Goal: Navigation & Orientation: Find specific page/section

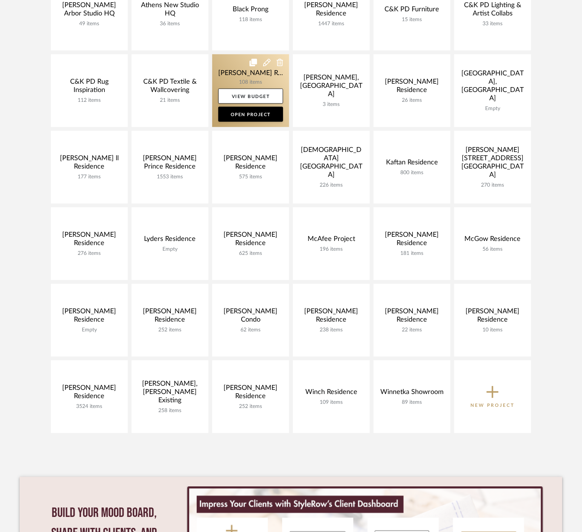
scroll to position [126, 0]
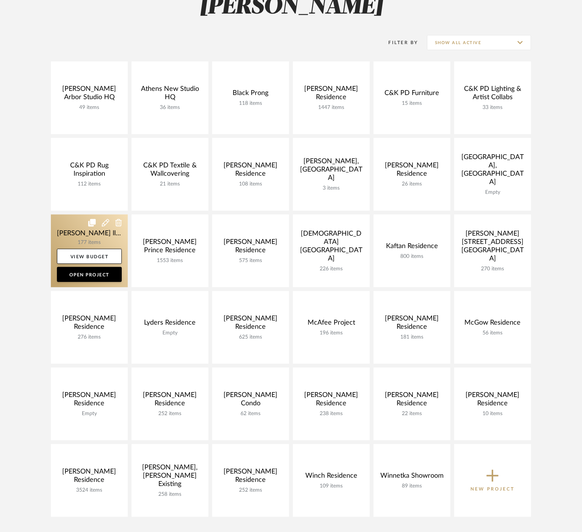
click at [92, 231] on link at bounding box center [89, 250] width 77 height 73
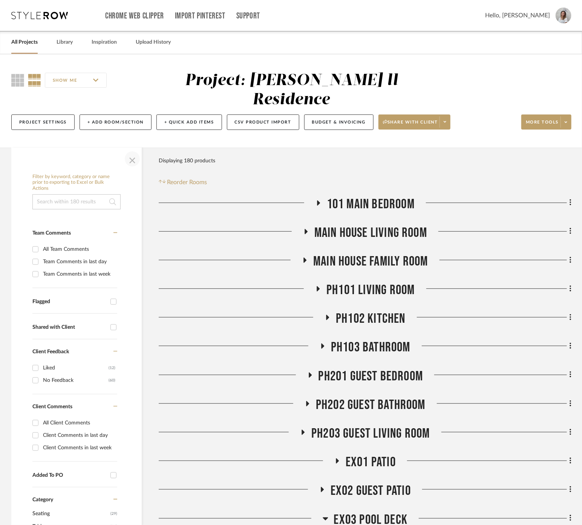
click at [139, 150] on span "button" at bounding box center [132, 159] width 18 height 18
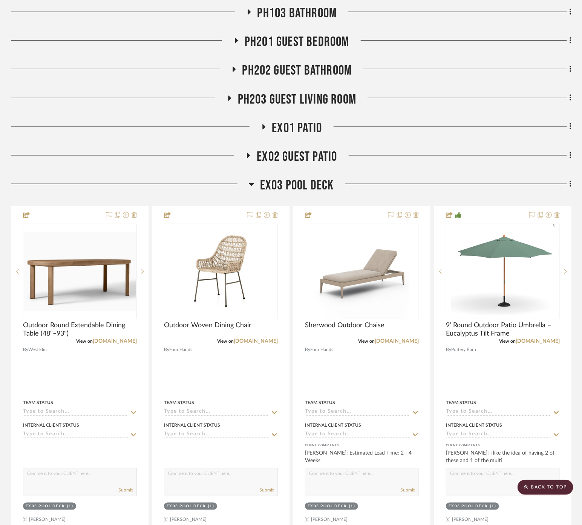
scroll to position [419, 0]
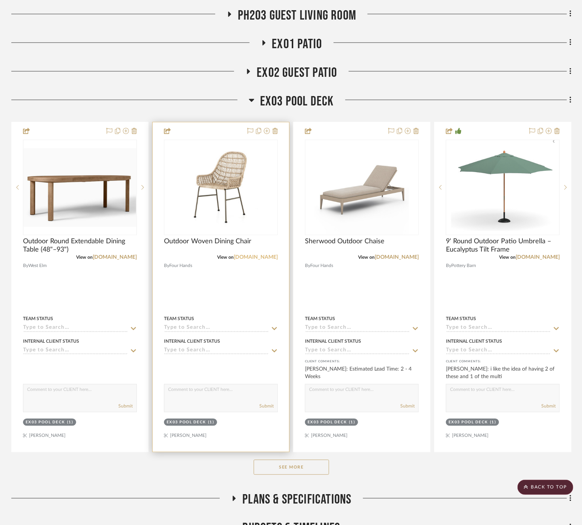
click at [263, 255] on link "[DOMAIN_NAME]" at bounding box center [256, 257] width 44 height 5
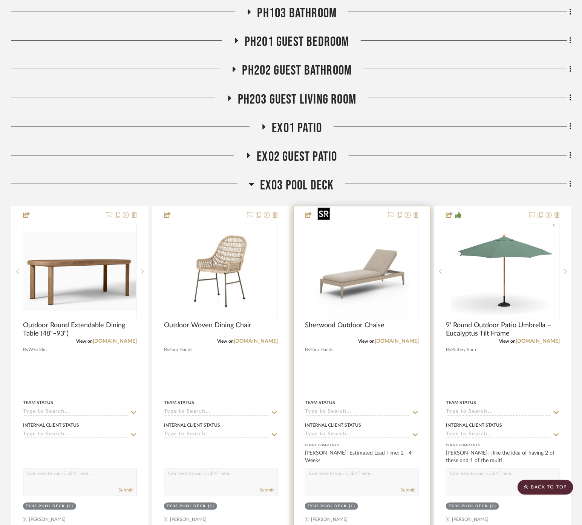
scroll to position [586, 0]
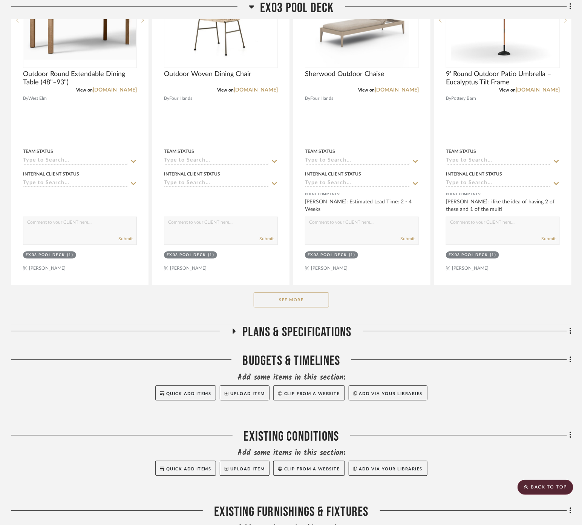
click at [296, 293] on button "See More" at bounding box center [291, 300] width 75 height 15
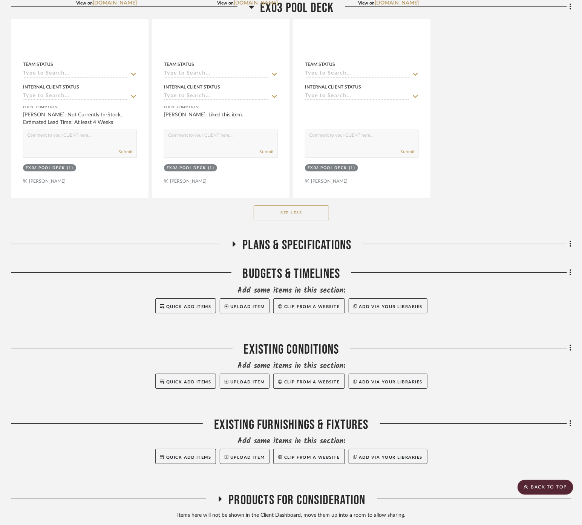
scroll to position [1044, 0]
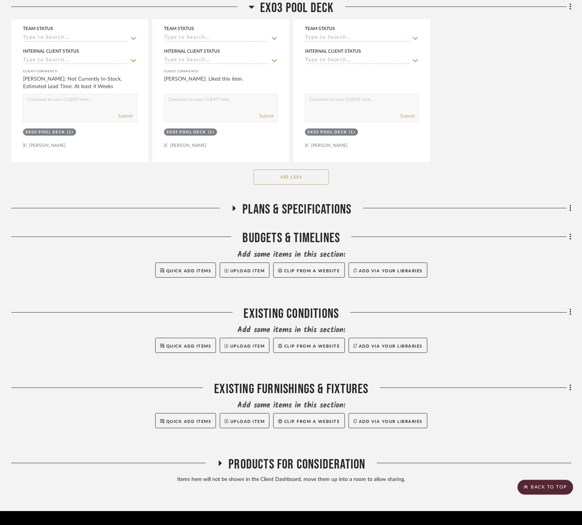
click at [280, 457] on span "Products For Consideration" at bounding box center [296, 465] width 137 height 16
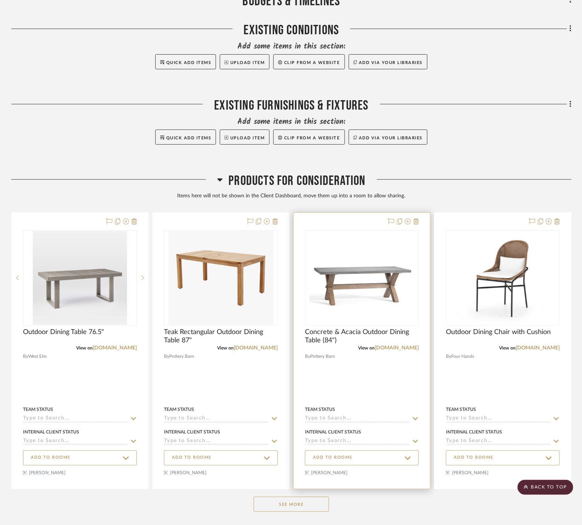
scroll to position [1350, 0]
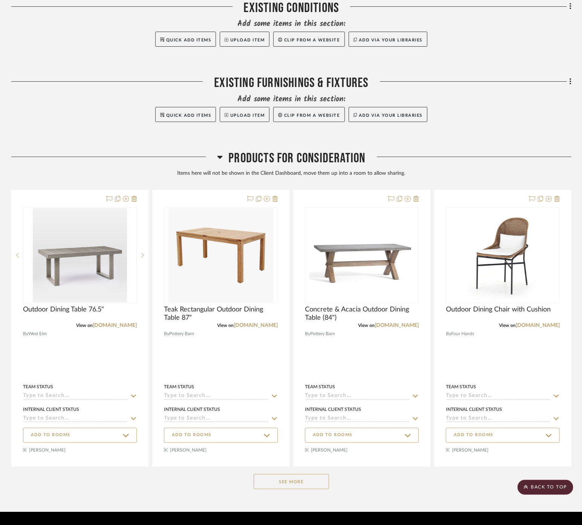
click at [271, 475] on button "See More" at bounding box center [291, 482] width 75 height 15
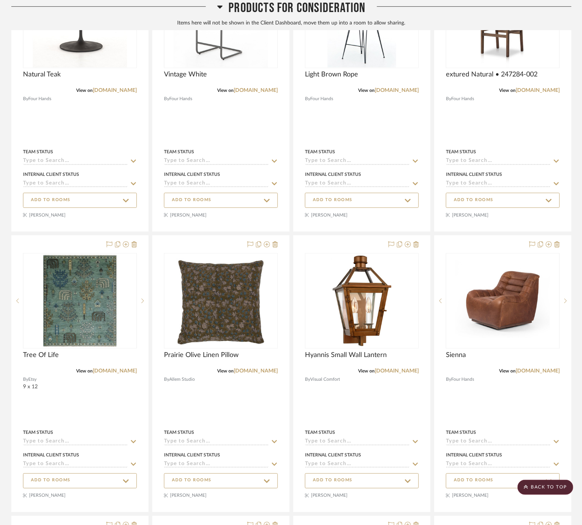
scroll to position [4114, 0]
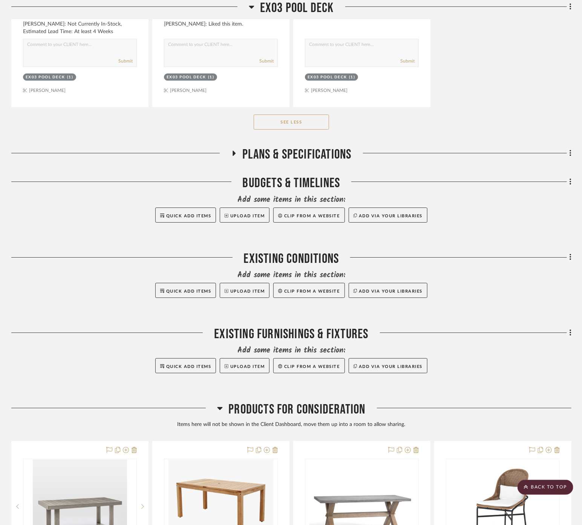
click at [259, 402] on span "Products For Consideration" at bounding box center [296, 410] width 137 height 16
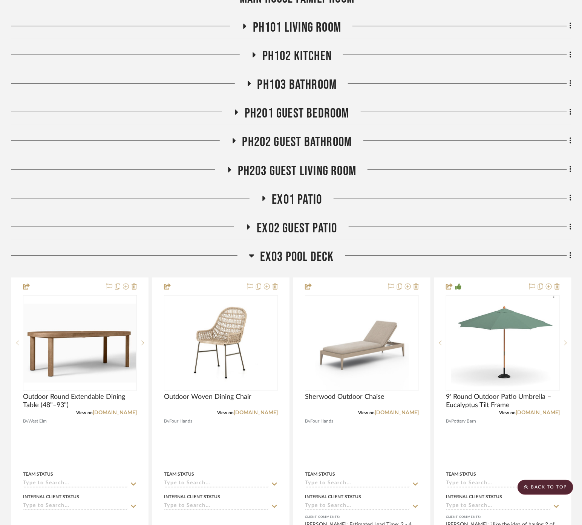
scroll to position [206, 0]
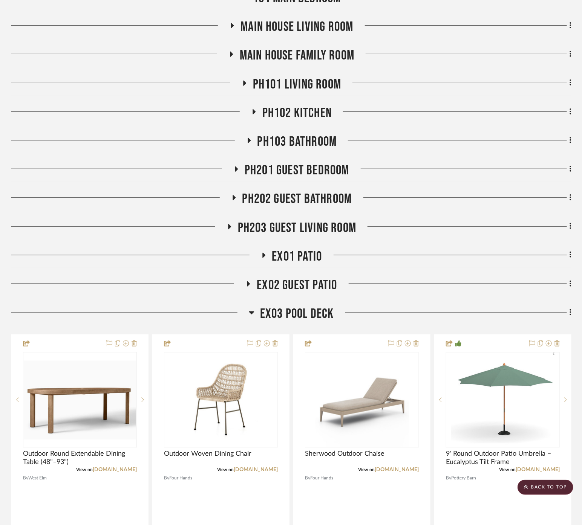
click at [296, 249] on span "EX01 Patio" at bounding box center [297, 257] width 50 height 16
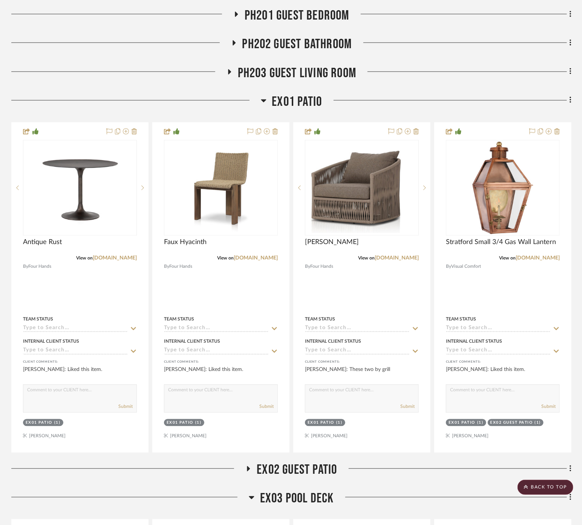
scroll to position [332, 0]
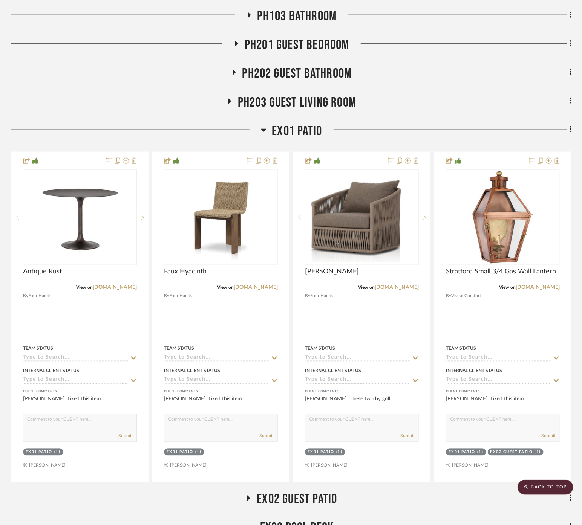
drag, startPoint x: 302, startPoint y: 83, endPoint x: 305, endPoint y: 79, distance: 4.5
click at [305, 95] on span "PH203 Guest Living Room" at bounding box center [297, 103] width 119 height 16
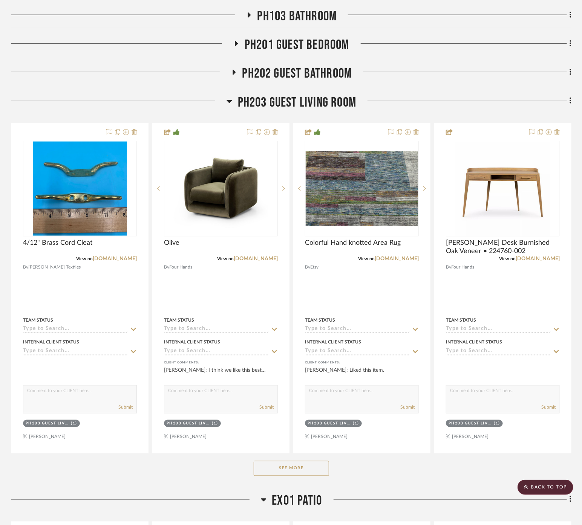
click at [307, 95] on span "PH203 Guest Living Room" at bounding box center [297, 103] width 119 height 16
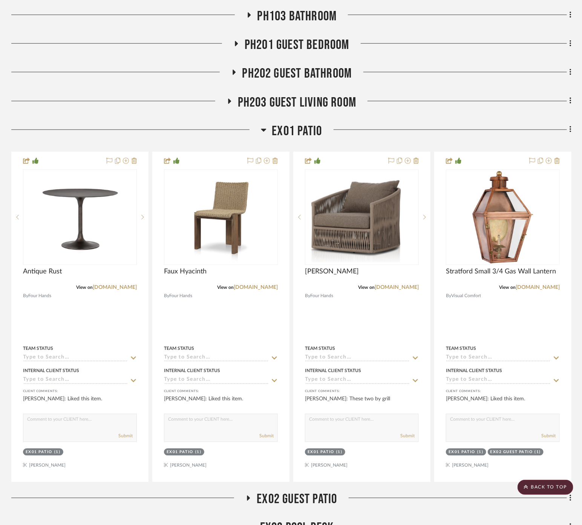
click at [307, 95] on span "PH203 Guest Living Room" at bounding box center [297, 103] width 119 height 16
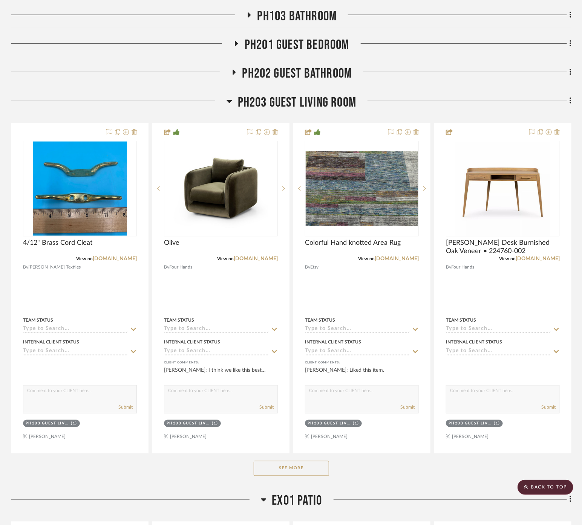
click at [307, 95] on span "PH203 Guest Living Room" at bounding box center [297, 103] width 119 height 16
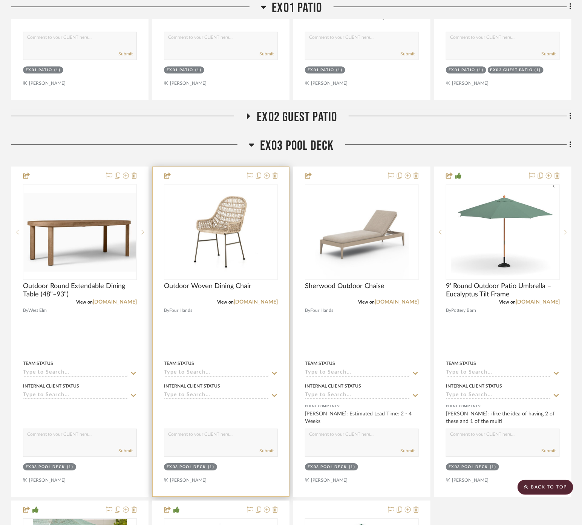
scroll to position [750, 0]
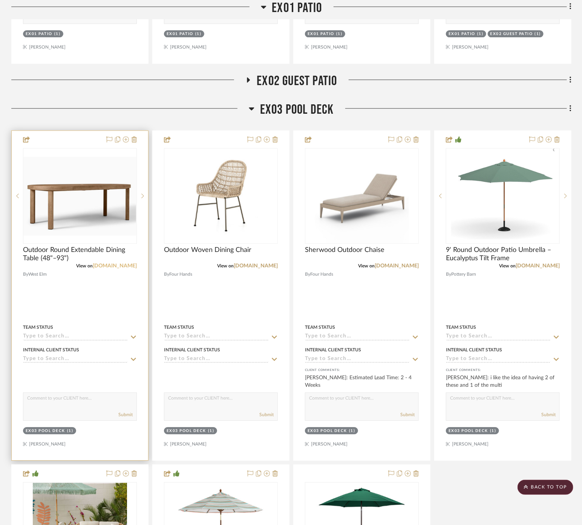
click at [114, 263] on link "[DOMAIN_NAME]" at bounding box center [115, 265] width 44 height 5
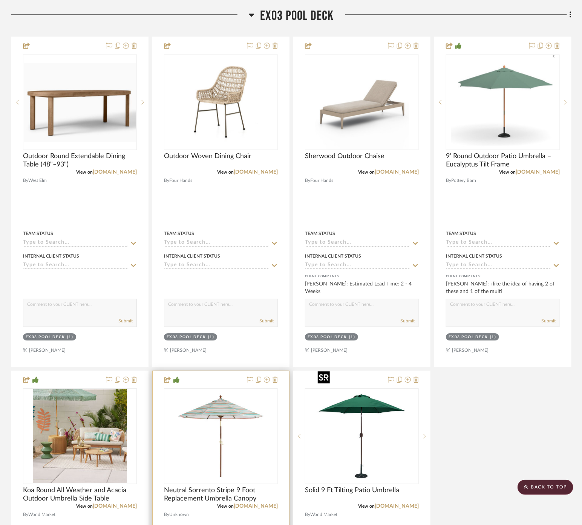
scroll to position [876, 0]
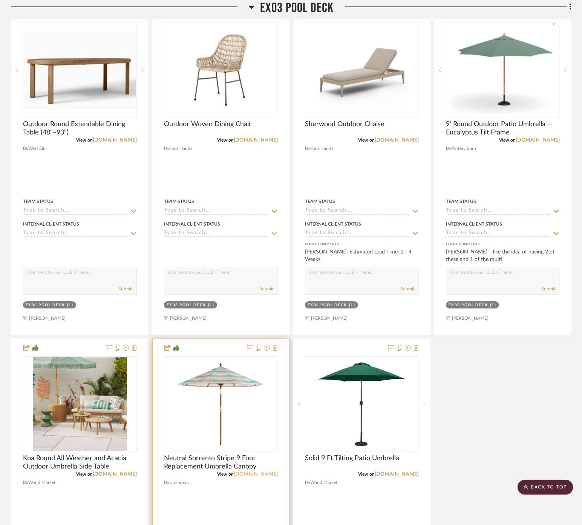
click at [257, 472] on link "[DOMAIN_NAME]" at bounding box center [256, 474] width 44 height 5
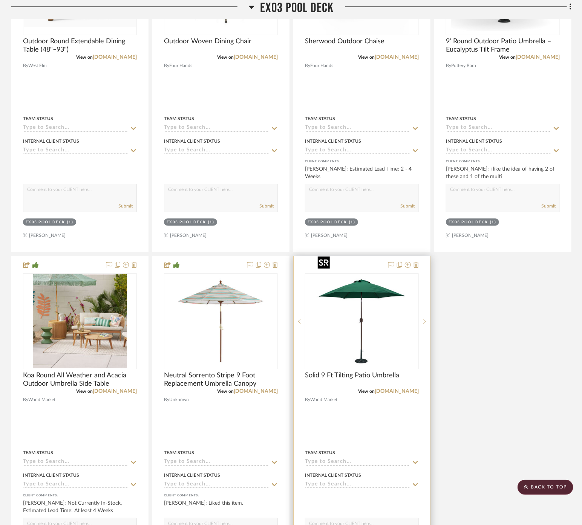
scroll to position [960, 0]
click at [410, 388] on link "[DOMAIN_NAME]" at bounding box center [397, 390] width 44 height 5
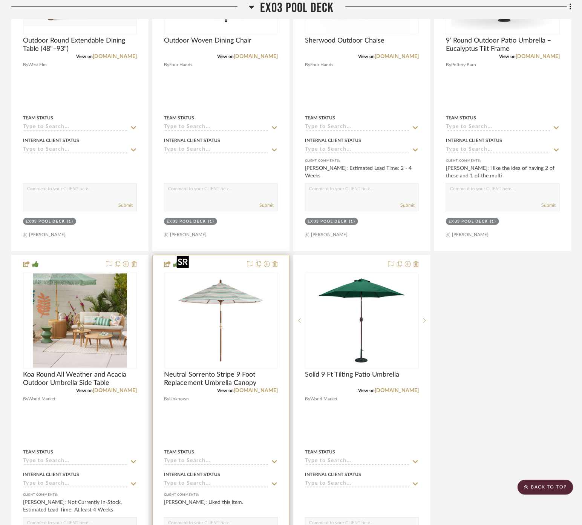
scroll to position [1044, 0]
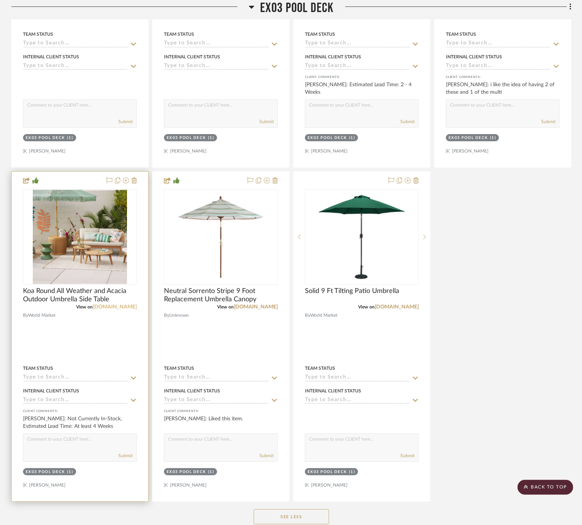
click at [122, 305] on link "[DOMAIN_NAME]" at bounding box center [115, 307] width 44 height 5
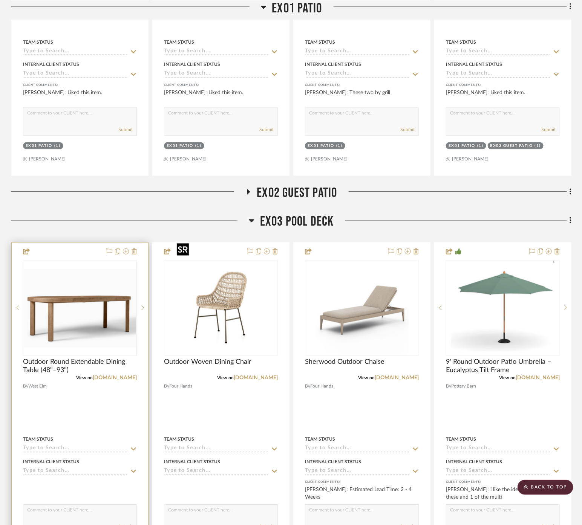
scroll to position [625, 0]
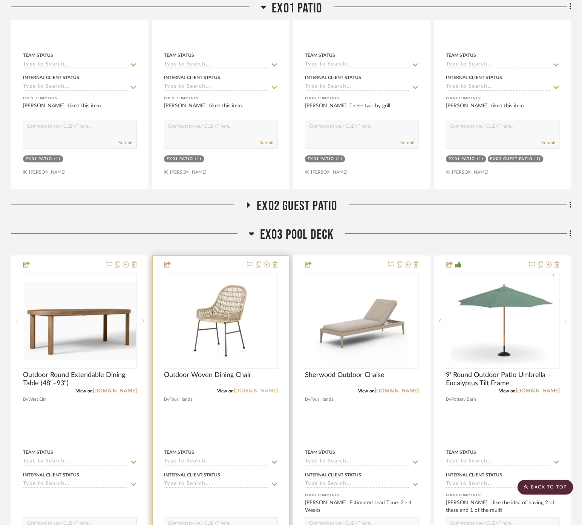
click at [258, 389] on link "[DOMAIN_NAME]" at bounding box center [256, 391] width 44 height 5
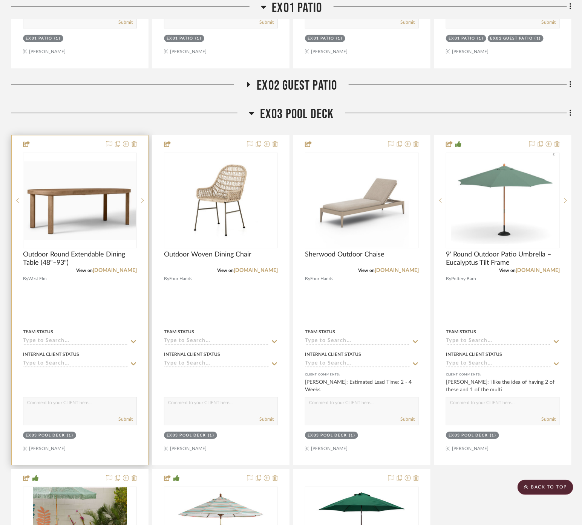
scroll to position [750, 0]
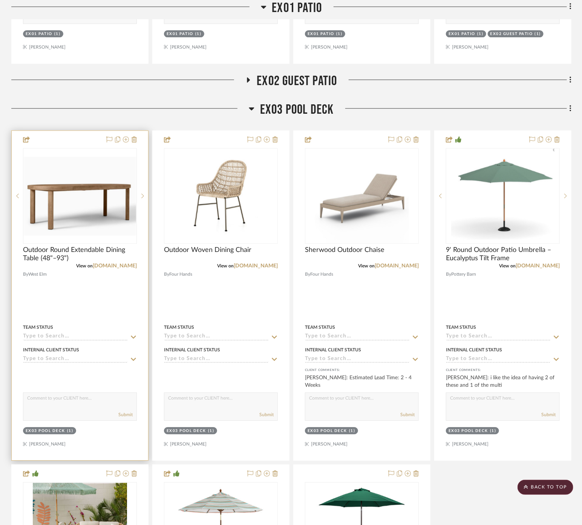
click at [106, 280] on div at bounding box center [80, 296] width 136 height 330
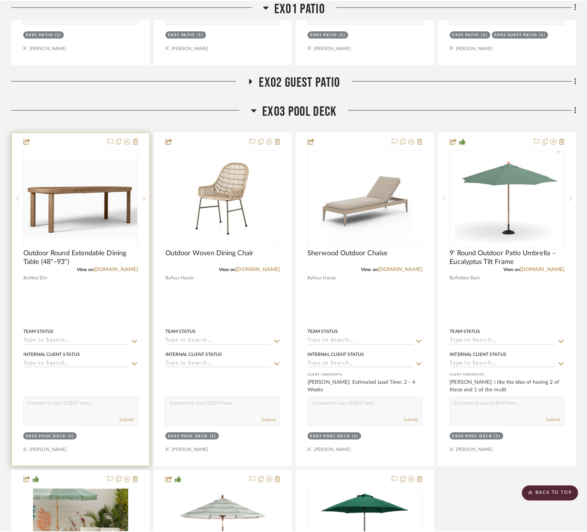
scroll to position [0, 0]
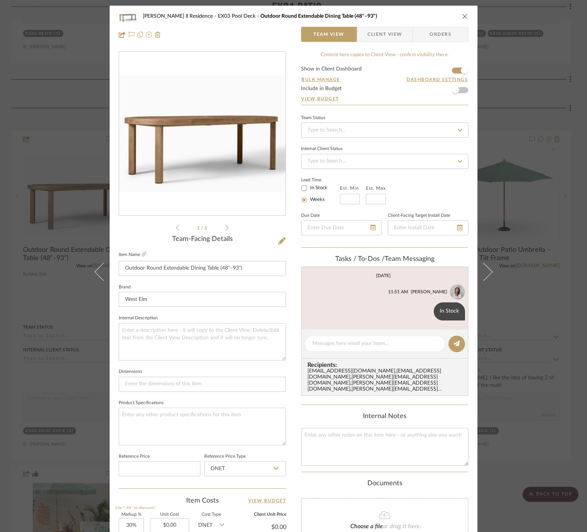
click at [26, 319] on div "[PERSON_NAME] ll Residence EX03 Pool Deck Outdoor Round Extendable Dining Table…" at bounding box center [293, 266] width 587 height 532
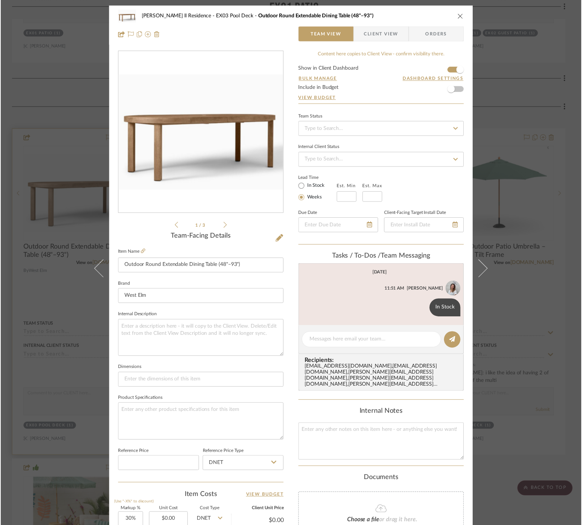
scroll to position [750, 0]
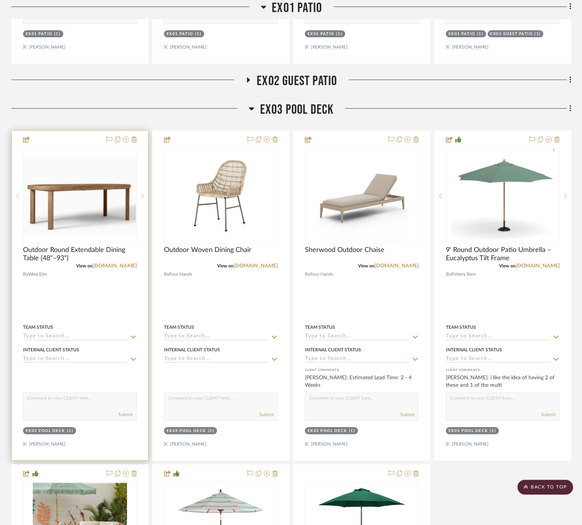
click at [19, 193] on sr-prev-btn at bounding box center [17, 195] width 11 height 5
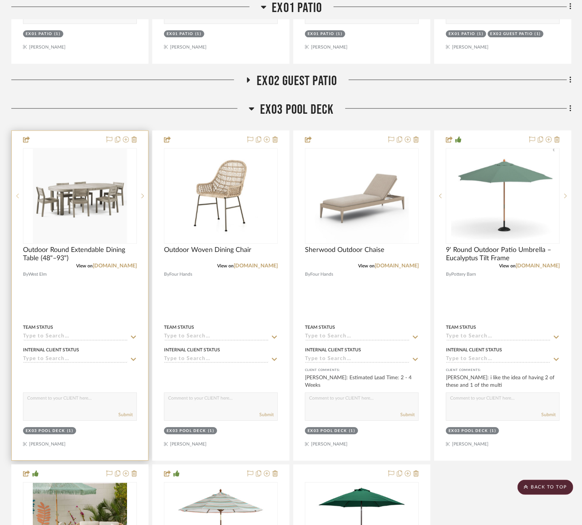
click at [19, 193] on sr-prev-btn at bounding box center [17, 195] width 11 height 5
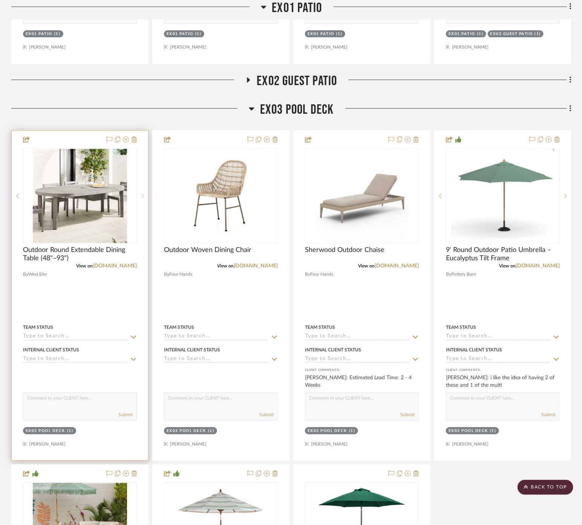
click at [140, 193] on sr-next-btn at bounding box center [142, 195] width 11 height 5
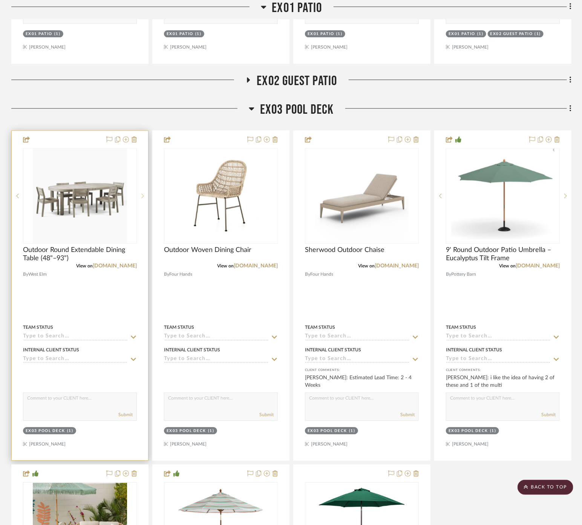
click at [142, 193] on icon at bounding box center [142, 195] width 3 height 5
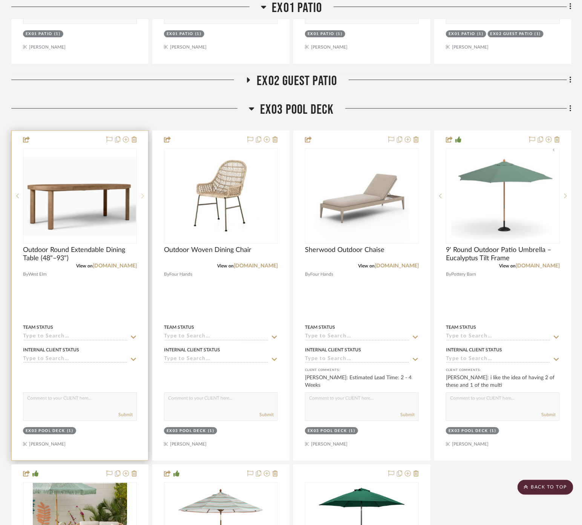
click at [142, 179] on div at bounding box center [142, 196] width 11 height 96
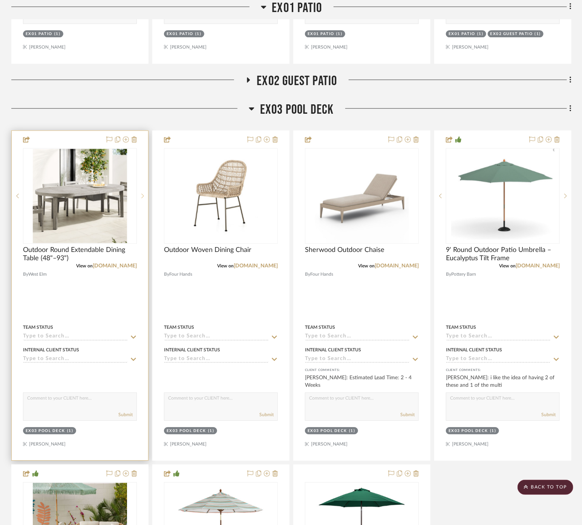
click at [143, 193] on icon at bounding box center [142, 195] width 3 height 5
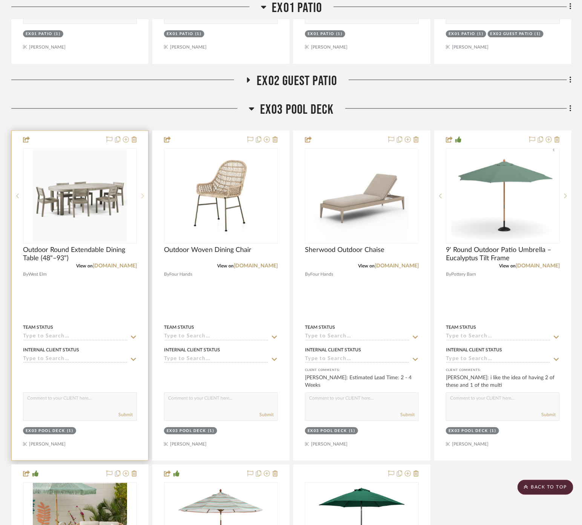
click at [143, 193] on icon at bounding box center [142, 195] width 3 height 5
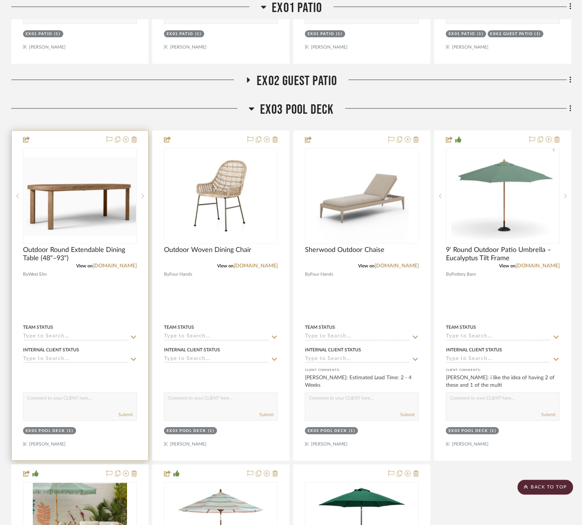
click at [108, 299] on div at bounding box center [80, 296] width 136 height 330
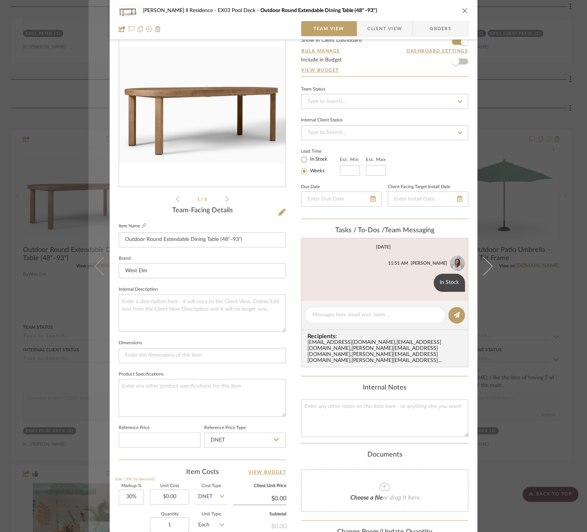
scroll to position [42, 0]
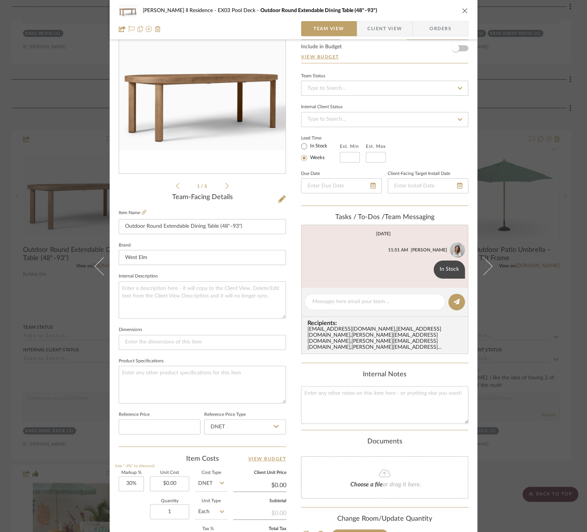
click at [29, 293] on div "[PERSON_NAME] ll Residence EX03 Pool Deck Outdoor Round Extendable Dining Table…" at bounding box center [293, 266] width 587 height 532
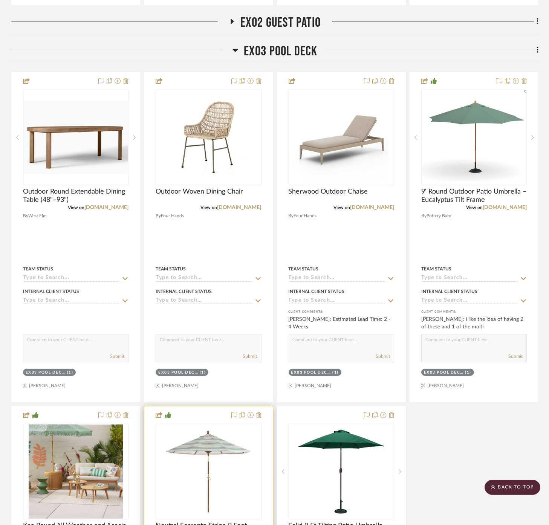
scroll to position [835, 0]
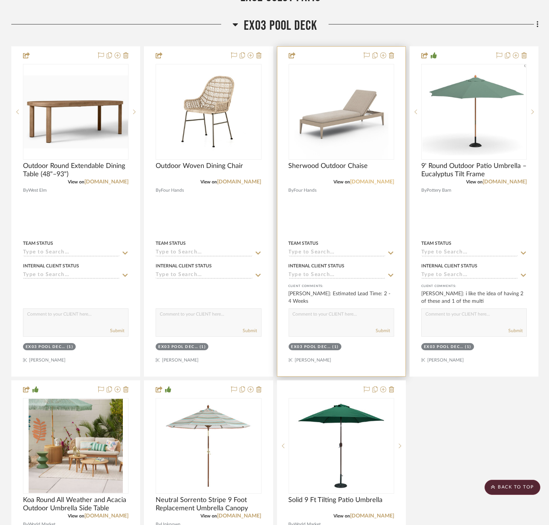
click at [363, 179] on link "[DOMAIN_NAME]" at bounding box center [372, 181] width 44 height 5
